Goal: Information Seeking & Learning: Learn about a topic

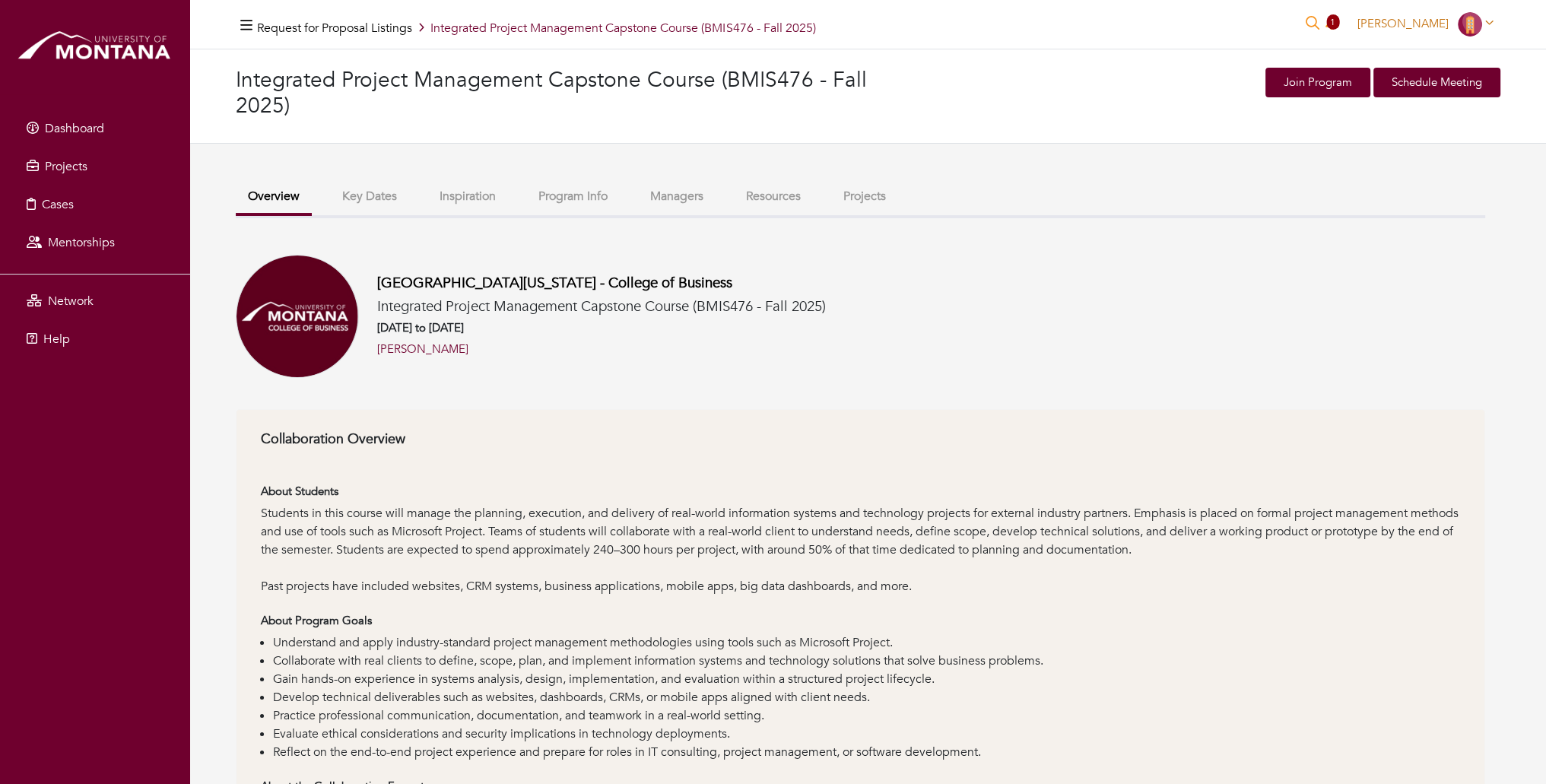
click at [1491, 20] on icon at bounding box center [1489, 22] width 8 height 12
click at [1011, 255] on div "[GEOGRAPHIC_DATA][US_STATE] - College of Business Integrated Project Management…" at bounding box center [860, 316] width 1249 height 123
click at [374, 197] on button "Key Dates" at bounding box center [369, 197] width 79 height 33
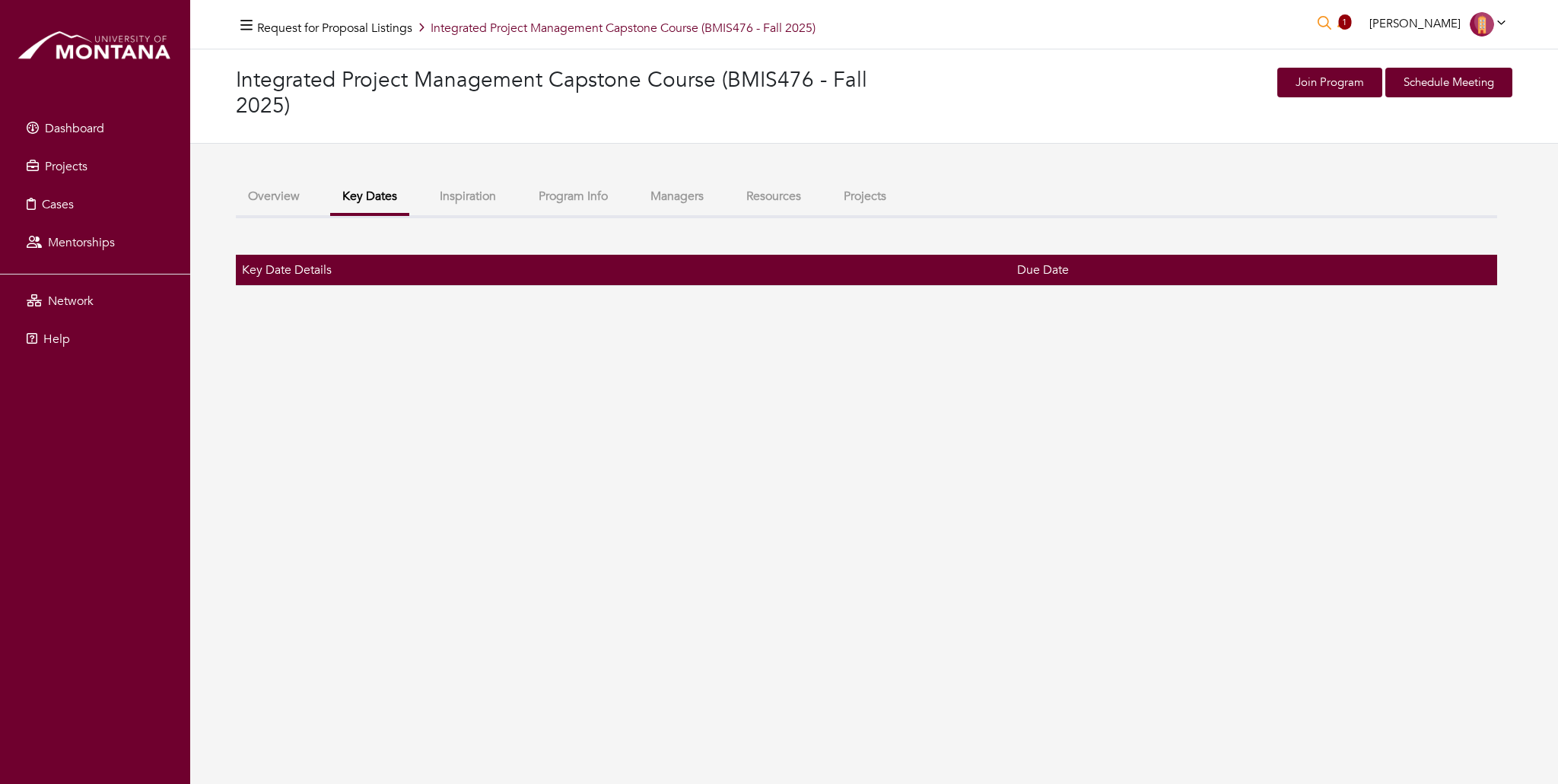
click at [560, 199] on button "Program Info" at bounding box center [572, 197] width 93 height 33
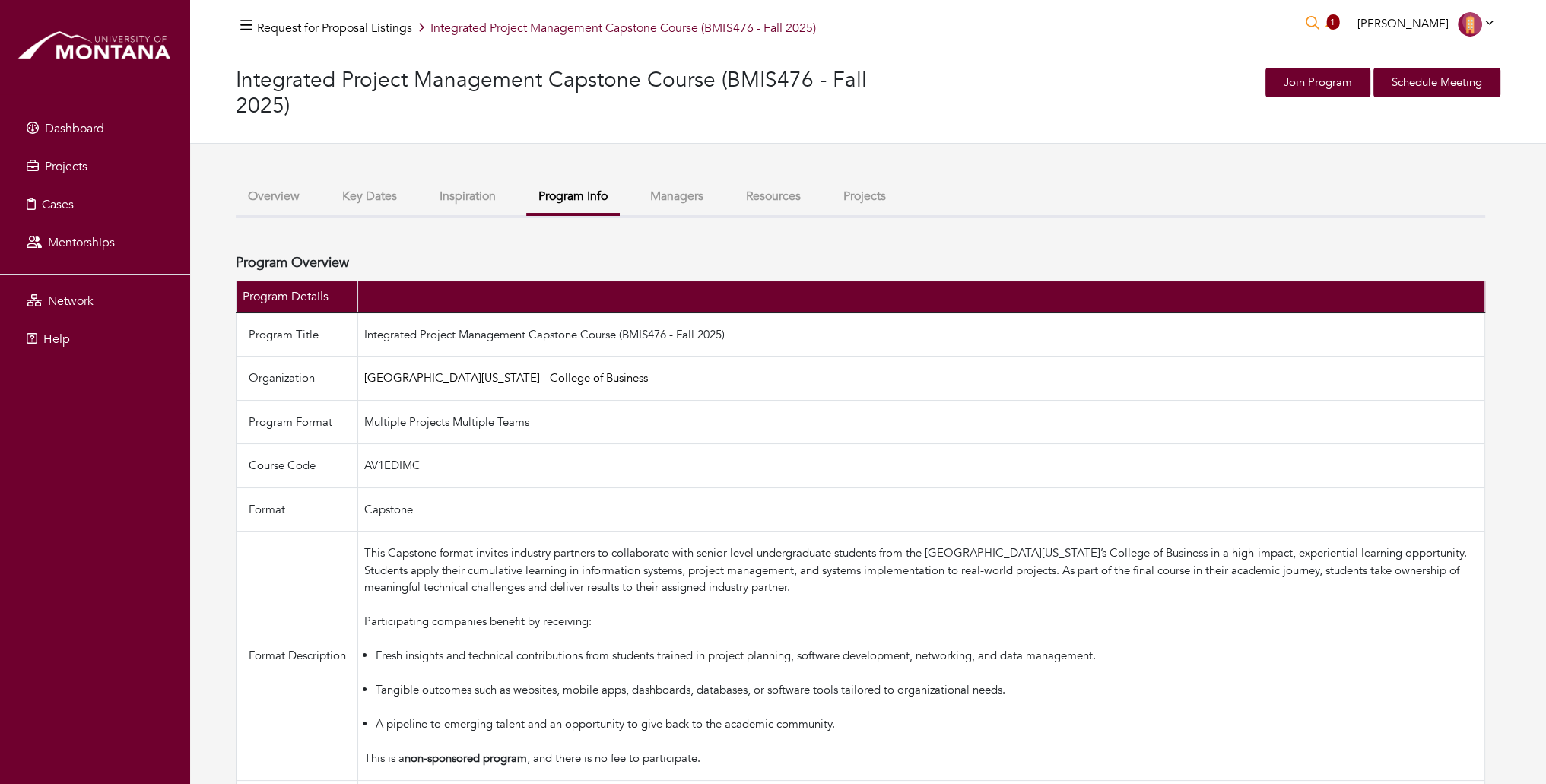
click at [283, 200] on button "Overview" at bounding box center [274, 197] width 76 height 33
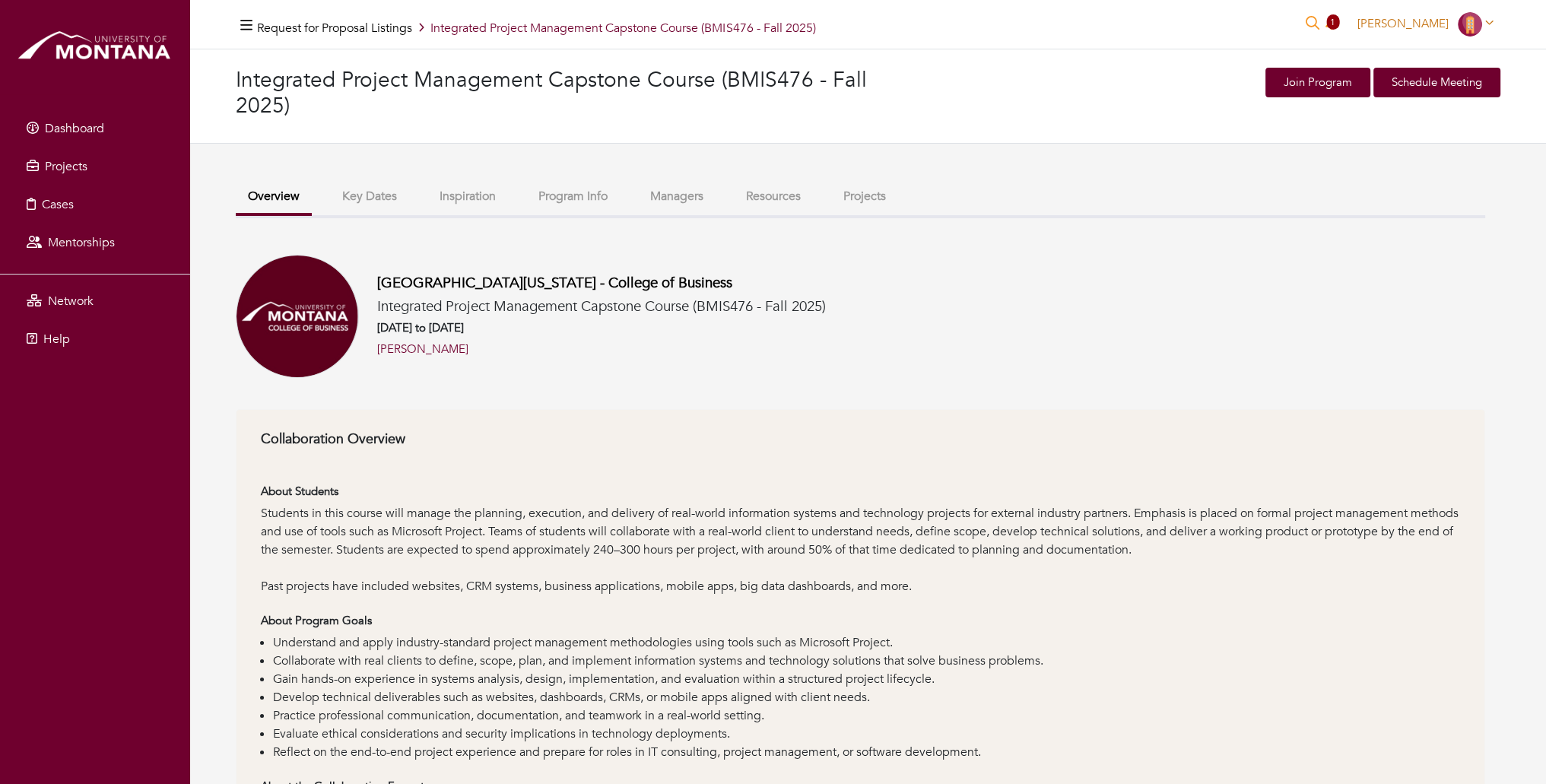
click at [1488, 17] on icon at bounding box center [1489, 22] width 8 height 12
click at [1442, 76] on link "My organizations" at bounding box center [1440, 82] width 120 height 24
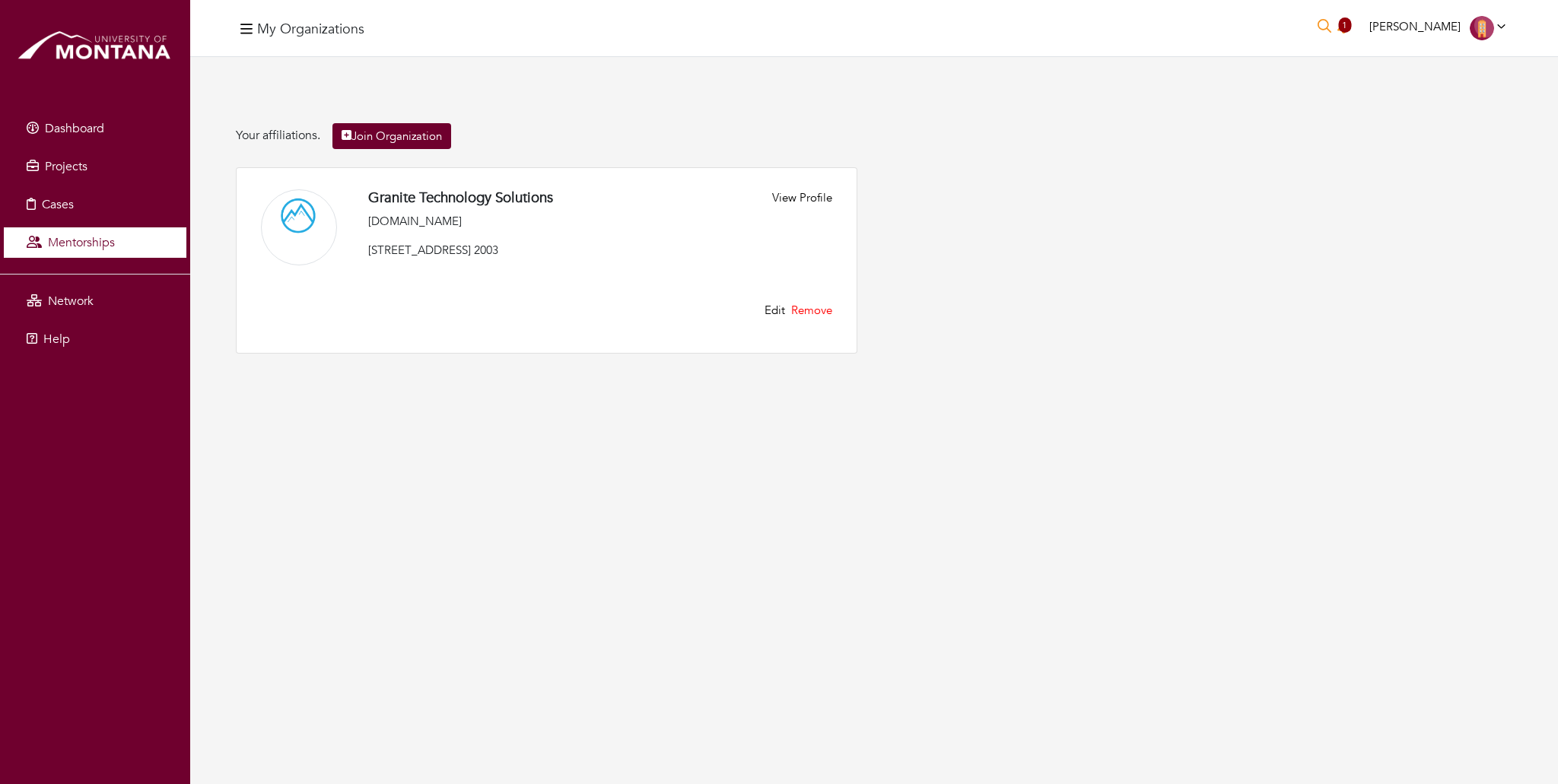
click at [87, 236] on span "Mentorships" at bounding box center [81, 242] width 67 height 16
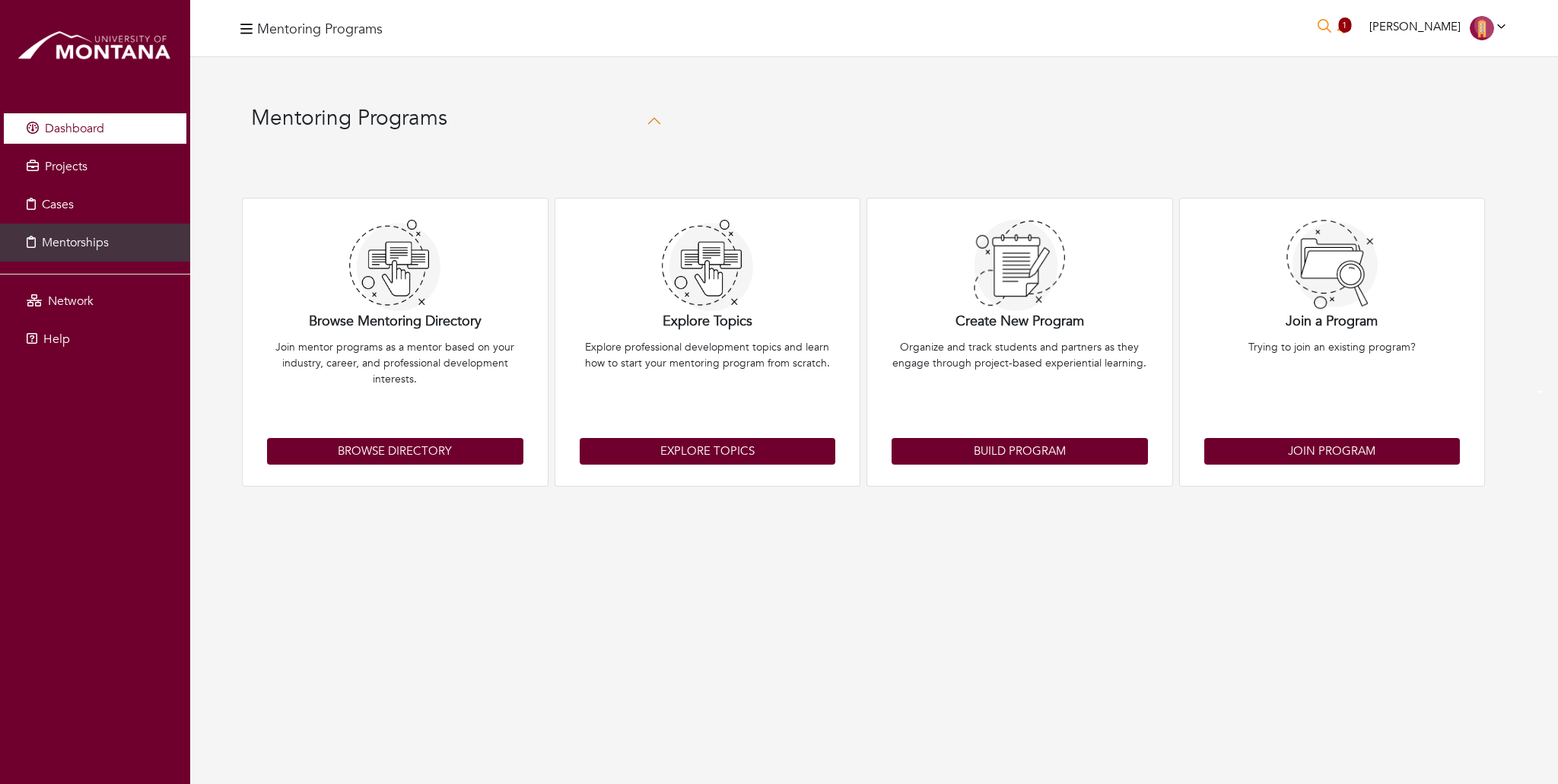
click at [78, 129] on span "Dashboard" at bounding box center [74, 129] width 59 height 16
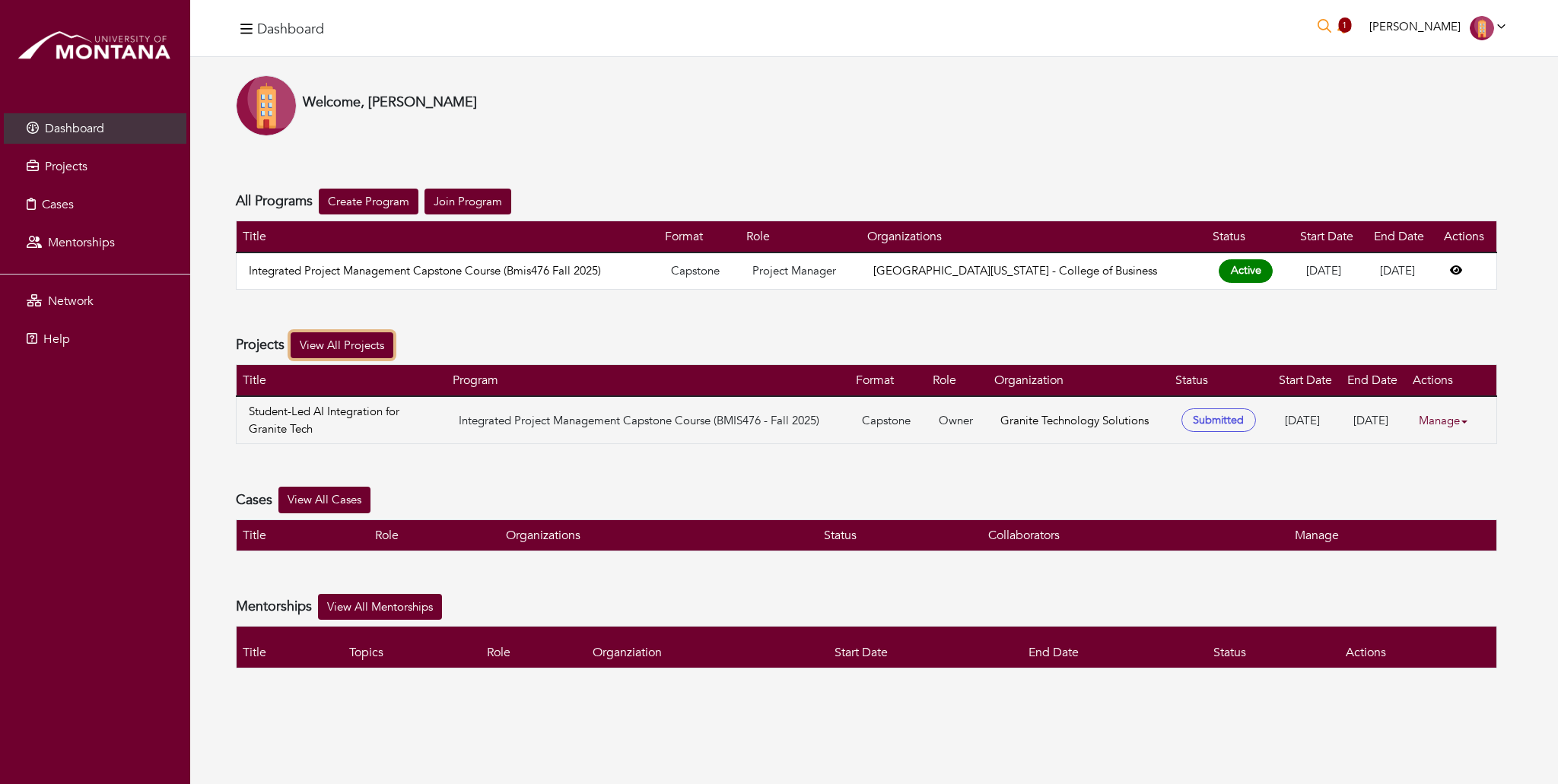
click at [353, 342] on link "View All Projects" at bounding box center [341, 345] width 103 height 26
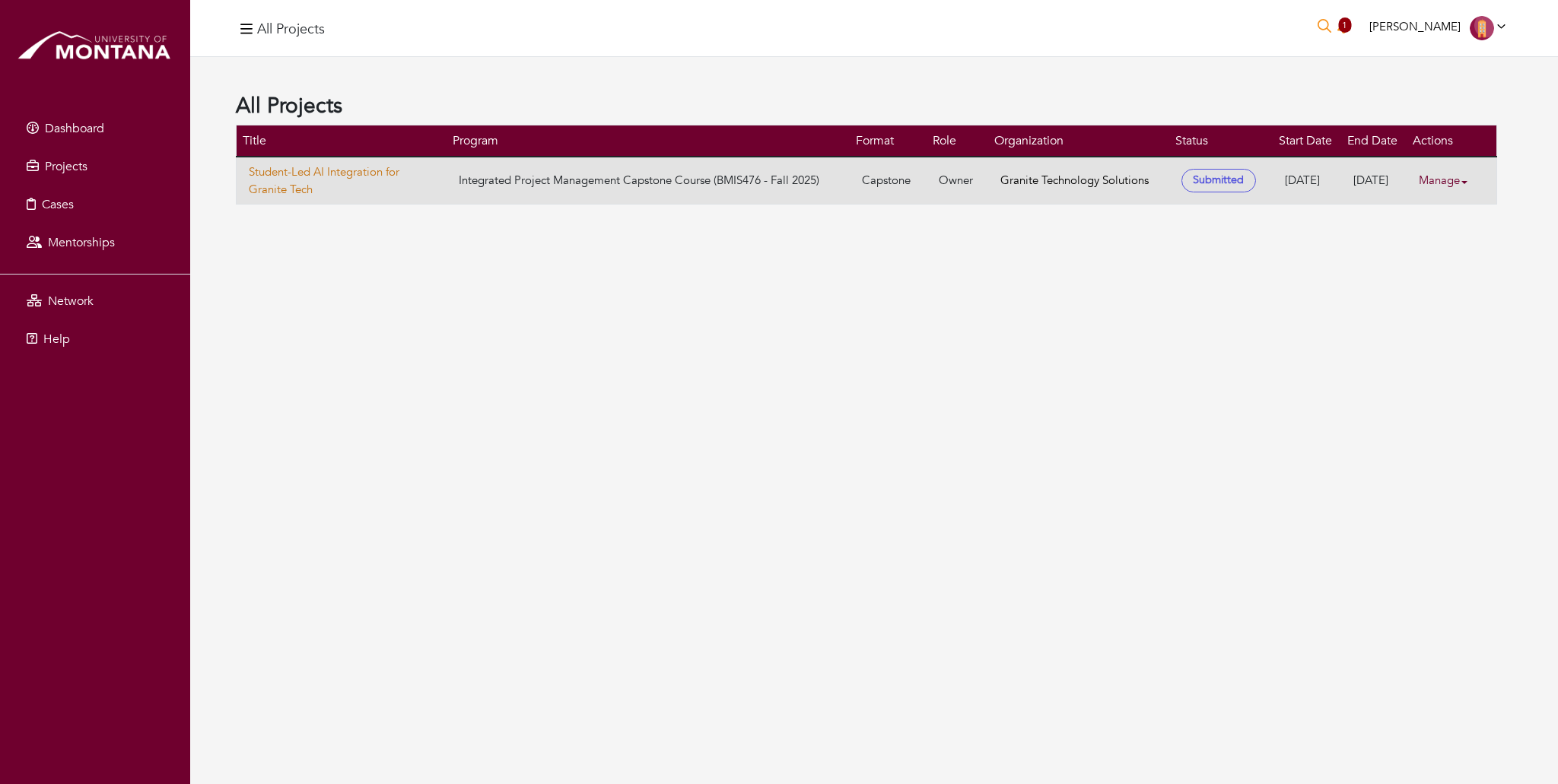
click at [368, 171] on link "Student-Led AI Integration for Granite Tech" at bounding box center [341, 181] width 186 height 35
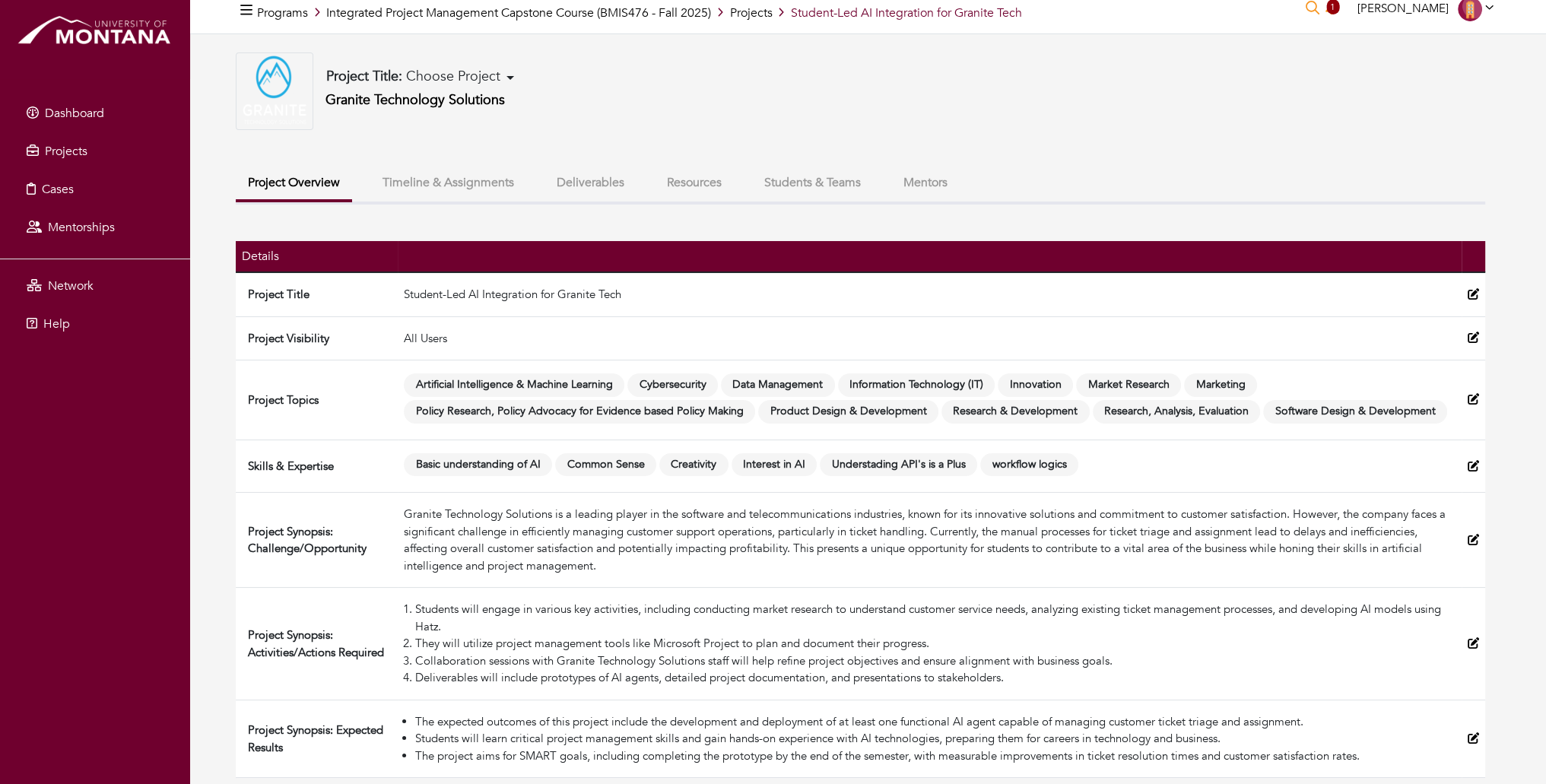
scroll to position [18, 0]
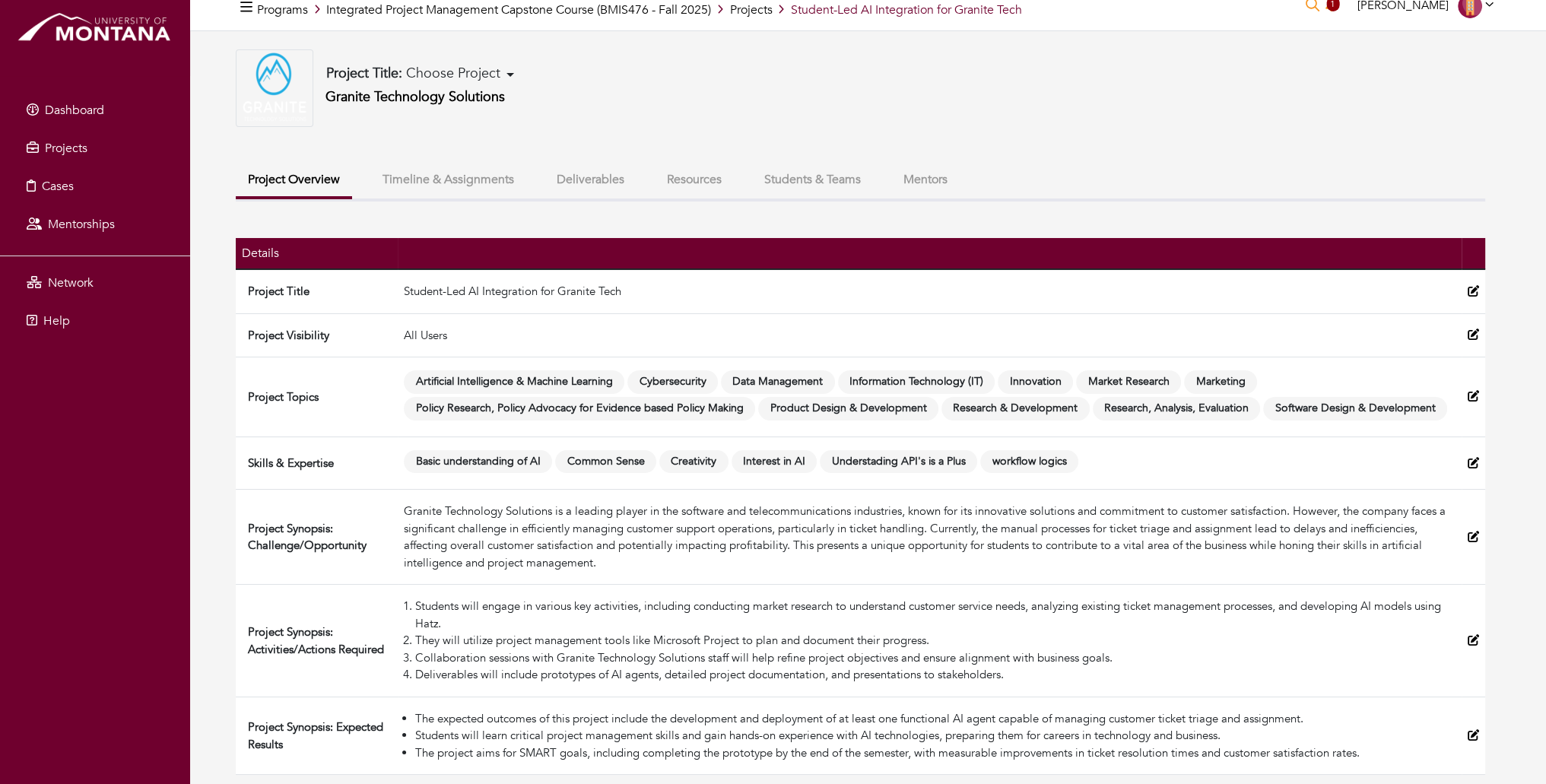
click at [692, 175] on button "Resources" at bounding box center [694, 180] width 79 height 33
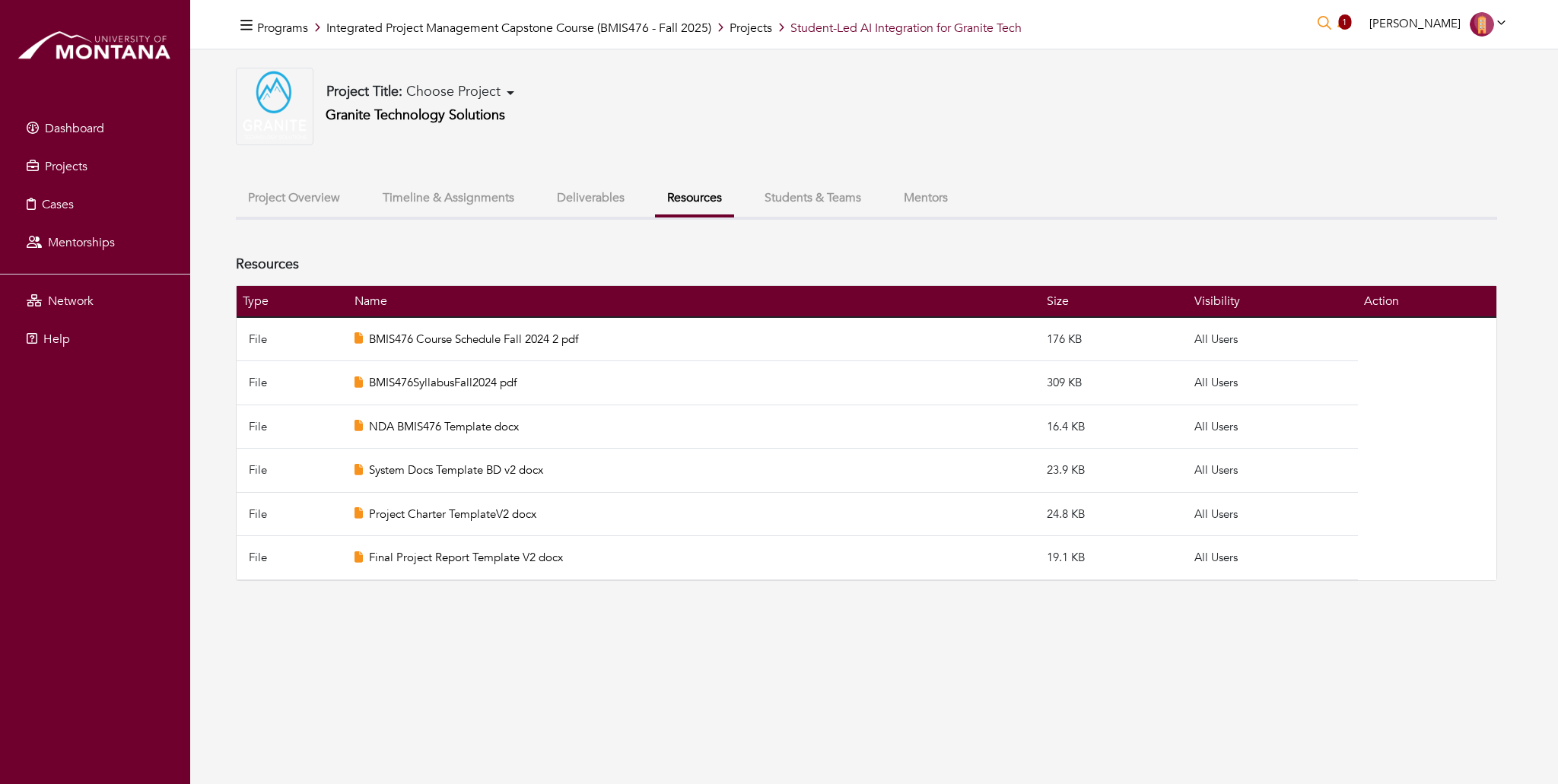
click at [916, 191] on button "Mentors" at bounding box center [925, 198] width 68 height 33
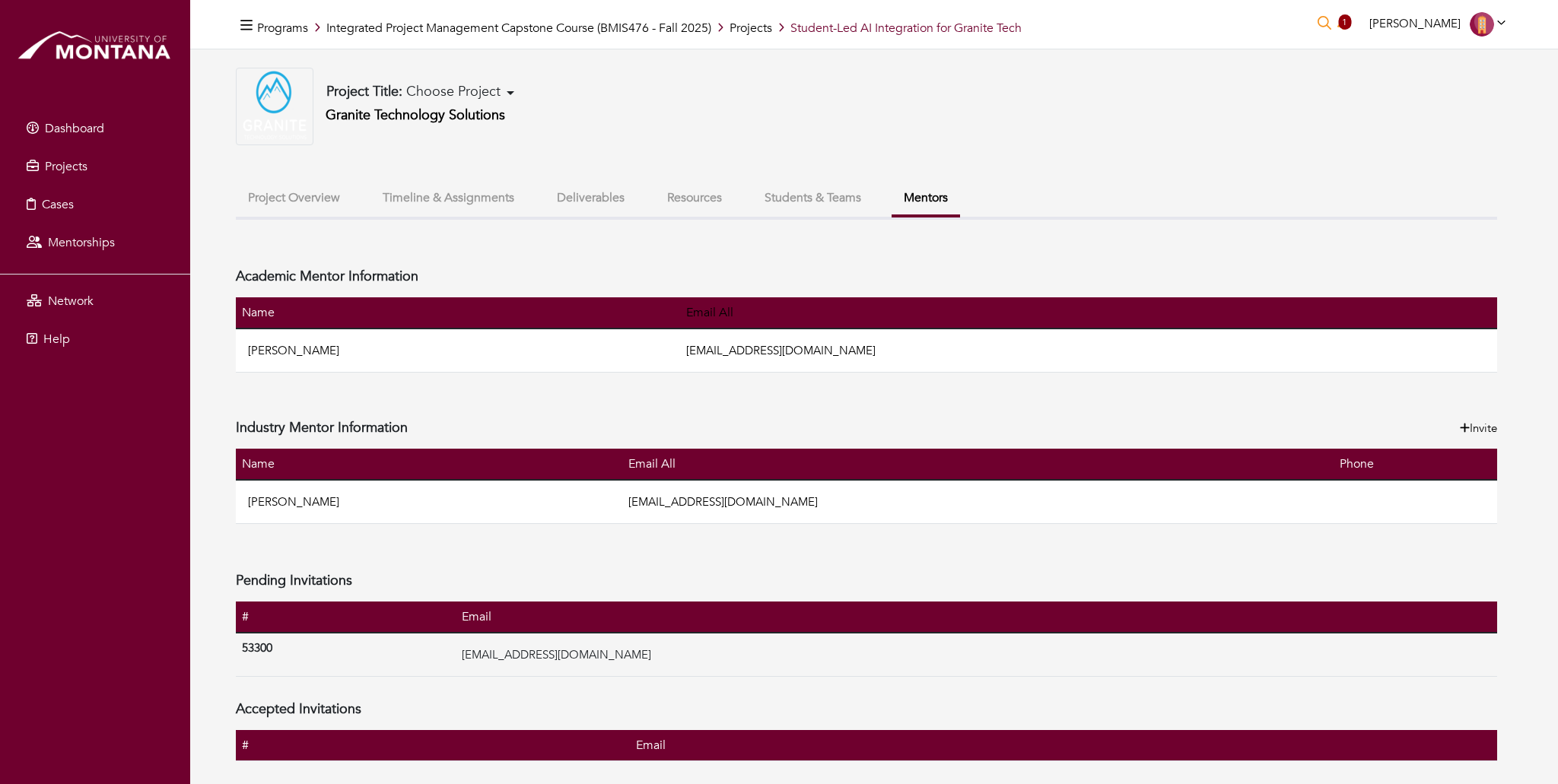
click at [275, 200] on button "Project Overview" at bounding box center [294, 198] width 116 height 33
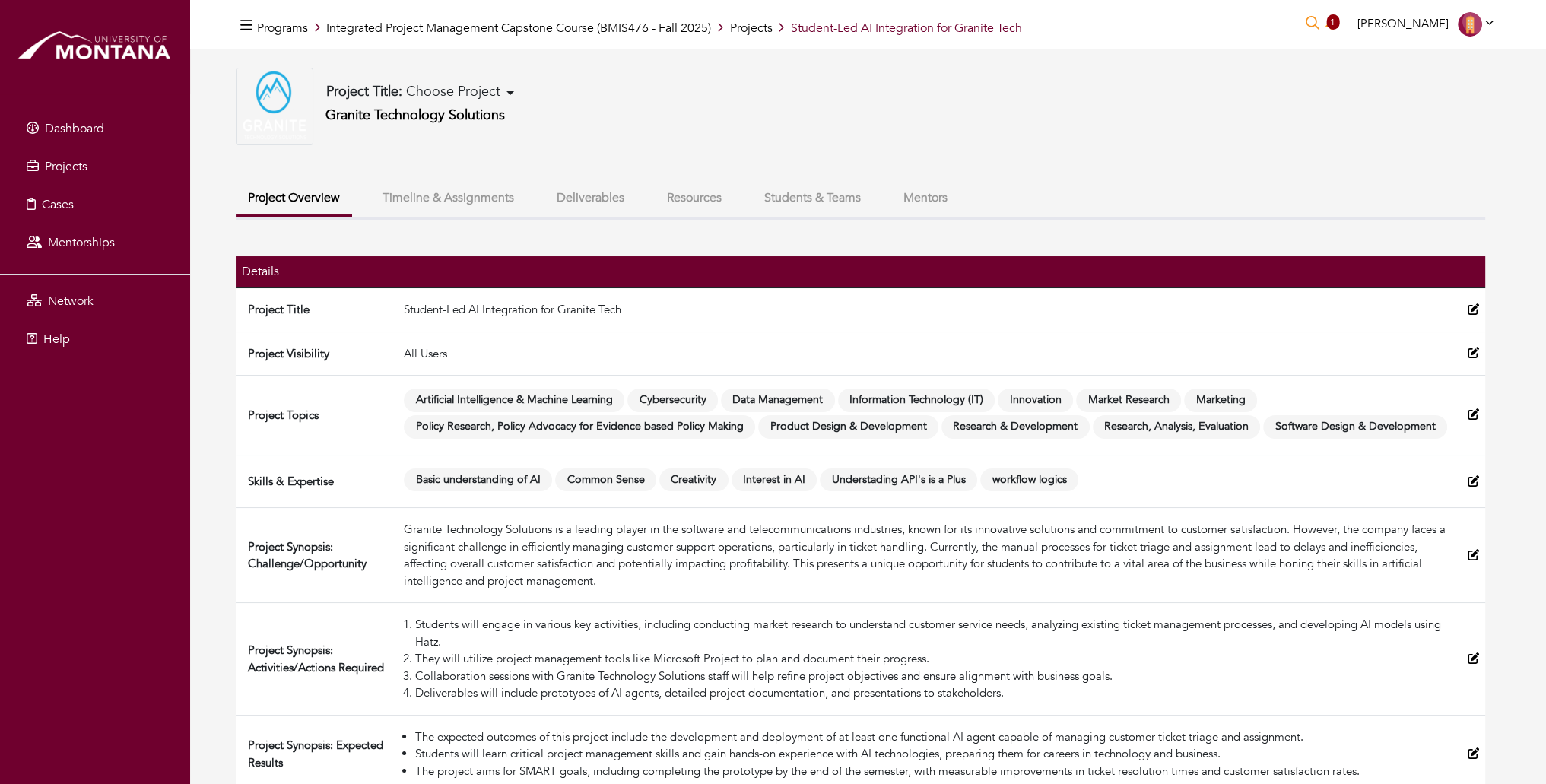
scroll to position [18, 0]
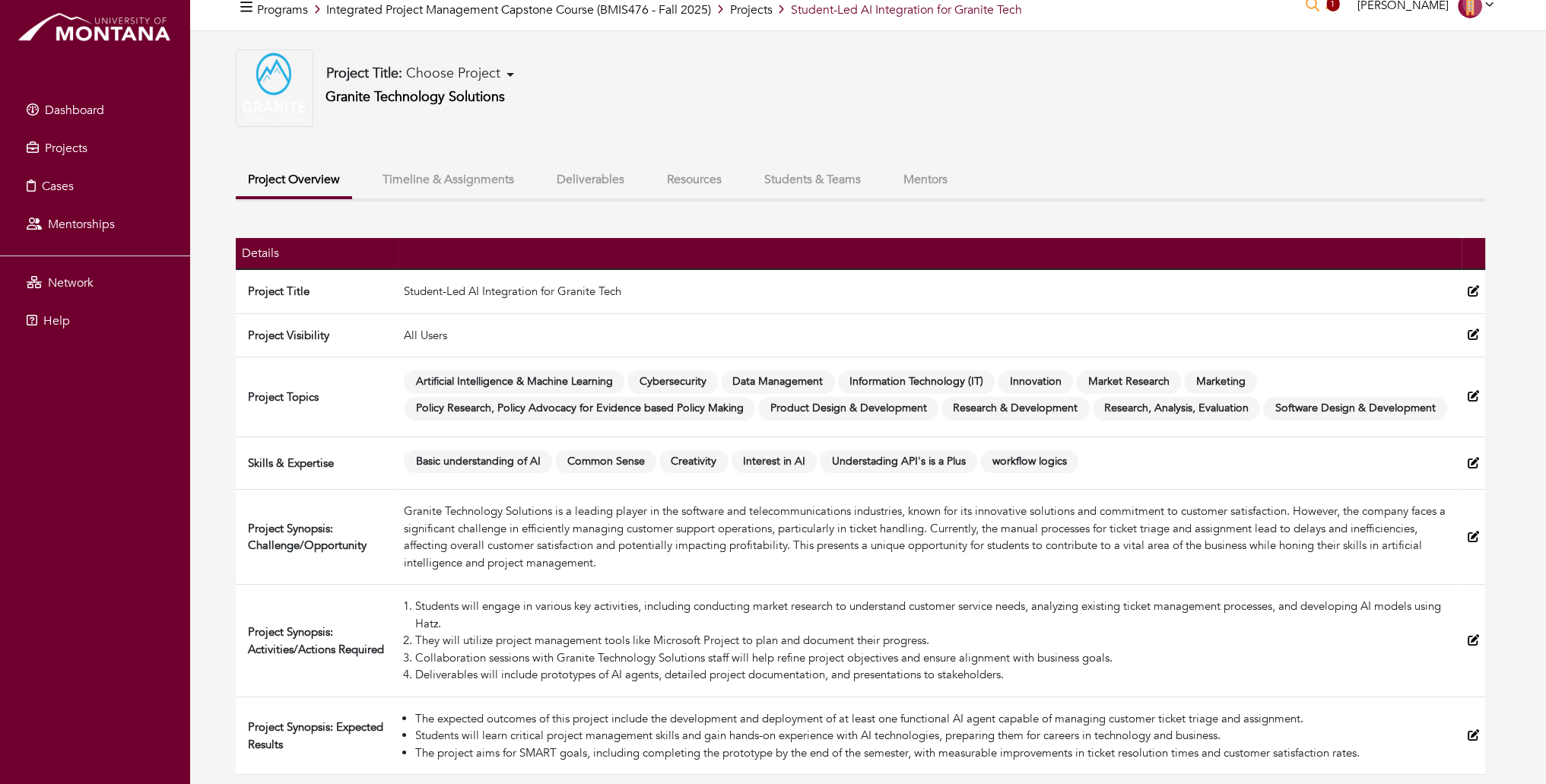
click at [830, 172] on button "Students & Teams" at bounding box center [812, 180] width 121 height 33
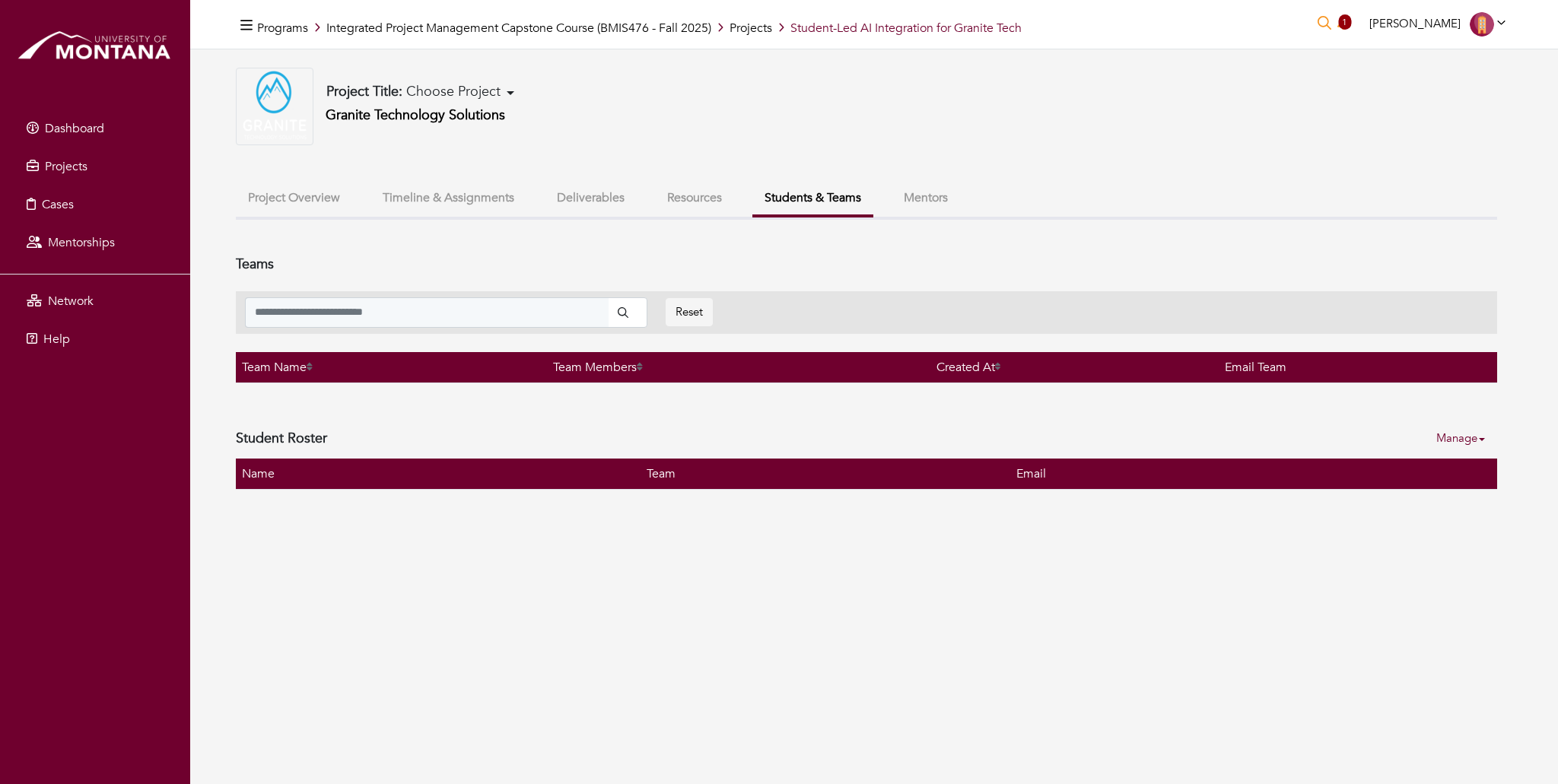
click at [916, 186] on button "Mentors" at bounding box center [925, 198] width 68 height 33
